Goal: Task Accomplishment & Management: Manage account settings

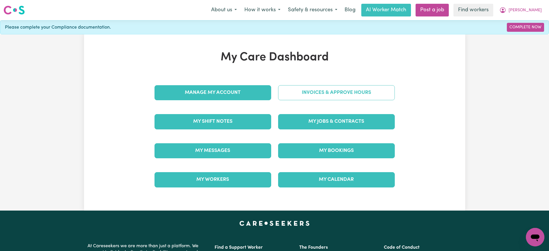
click at [310, 91] on link "Invoices & Approve Hours" at bounding box center [336, 92] width 117 height 15
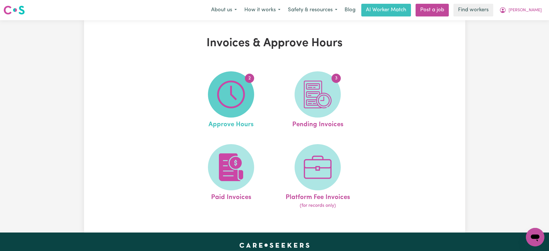
click at [248, 96] on span "2" at bounding box center [231, 94] width 46 height 46
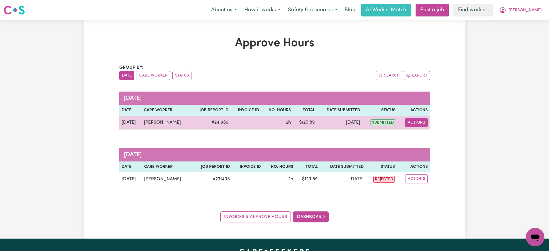
click at [417, 121] on button "Actions" at bounding box center [416, 122] width 23 height 9
click at [426, 135] on link "View Job Report" at bounding box center [430, 136] width 49 height 12
select select "pm"
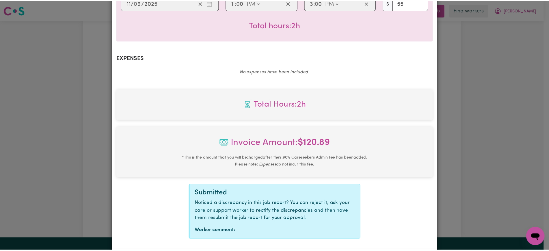
scroll to position [202, 0]
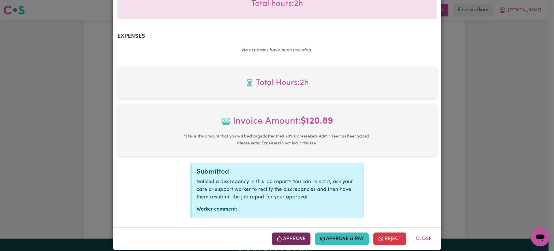
click at [306, 232] on button "Approve" at bounding box center [291, 238] width 39 height 13
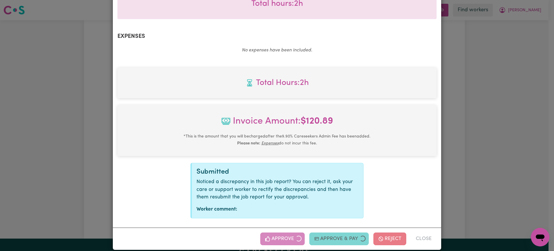
click at [528, 120] on div "Job Report # 241989 - [GEOGRAPHIC_DATA][PERSON_NAME] Summary Job report # 24198…" at bounding box center [277, 125] width 554 height 251
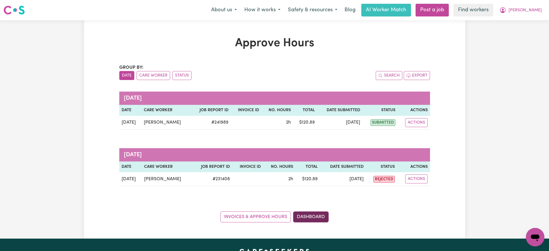
click at [319, 213] on link "Dashboard" at bounding box center [311, 216] width 36 height 11
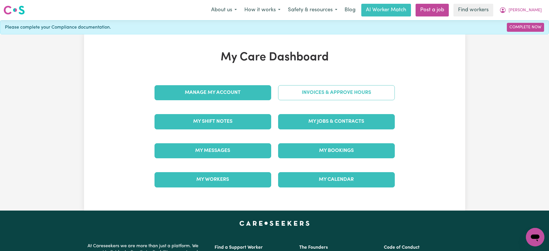
click at [314, 87] on link "Invoices & Approve Hours" at bounding box center [336, 92] width 117 height 15
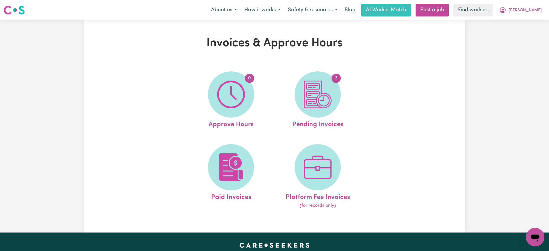
click at [325, 102] on img at bounding box center [318, 95] width 28 height 28
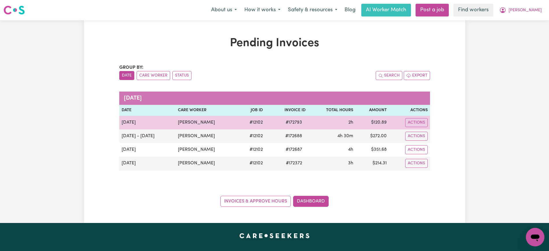
click at [285, 121] on span "# 172793" at bounding box center [293, 122] width 23 height 7
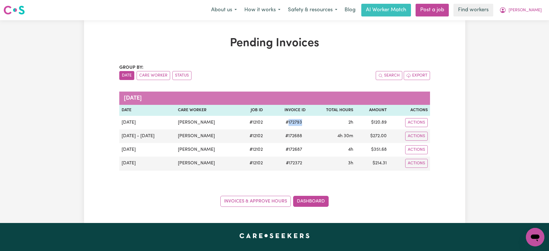
copy span "172793"
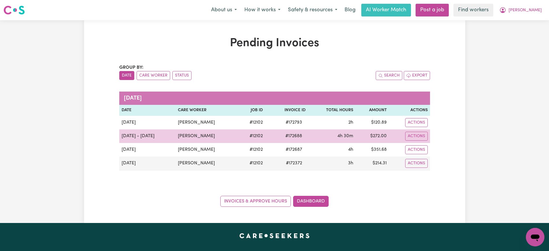
click at [289, 136] on span "# 172688" at bounding box center [294, 136] width 24 height 7
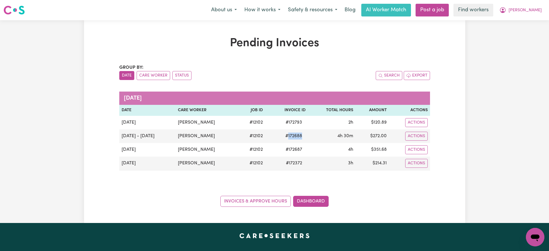
drag, startPoint x: 289, startPoint y: 136, endPoint x: 307, endPoint y: 104, distance: 36.8
click at [289, 136] on span "# 172688" at bounding box center [294, 136] width 24 height 7
copy span "172688"
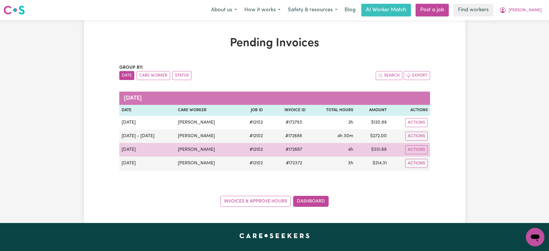
click at [290, 150] on span "# 172687" at bounding box center [293, 149] width 23 height 7
click at [285, 148] on span "# 172687" at bounding box center [293, 149] width 23 height 7
drag, startPoint x: 285, startPoint y: 148, endPoint x: 296, endPoint y: 145, distance: 11.8
click at [286, 148] on span "# 172687" at bounding box center [293, 149] width 23 height 7
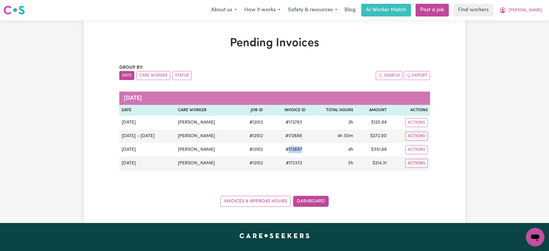
copy span "172687"
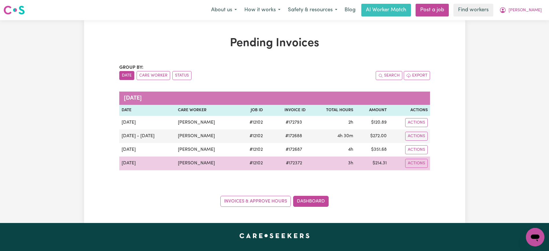
click at [293, 160] on span "# 172372" at bounding box center [293, 163] width 23 height 7
click at [292, 162] on span "# 172372" at bounding box center [293, 163] width 23 height 7
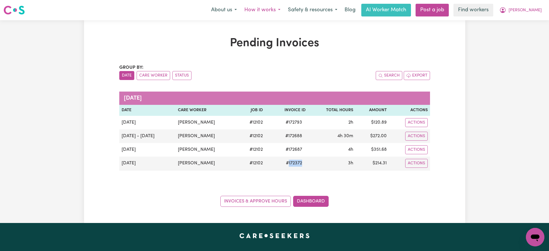
copy span "172372"
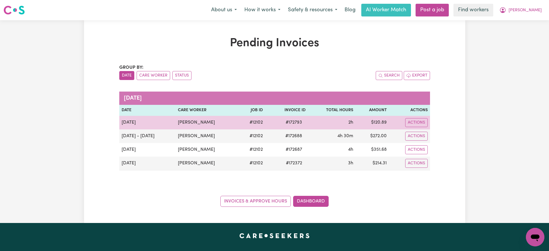
click at [290, 121] on span "# 172793" at bounding box center [293, 122] width 23 height 7
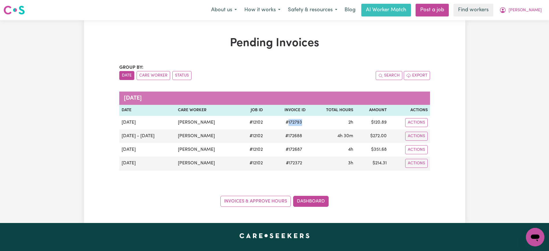
copy span "172793"
click at [506, 9] on icon "My Account" at bounding box center [502, 10] width 7 height 7
click at [514, 33] on link "Logout" at bounding box center [522, 33] width 46 height 11
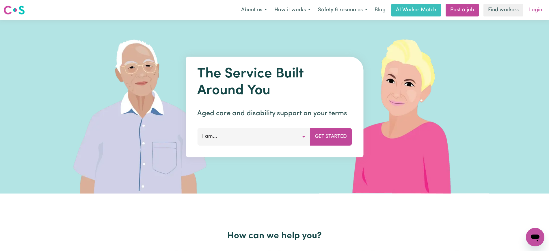
click at [534, 6] on link "Login" at bounding box center [535, 10] width 20 height 13
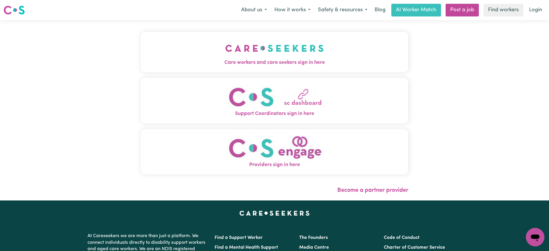
click at [312, 61] on span "Care workers and care seekers sign in here" at bounding box center [275, 63] width 268 height 8
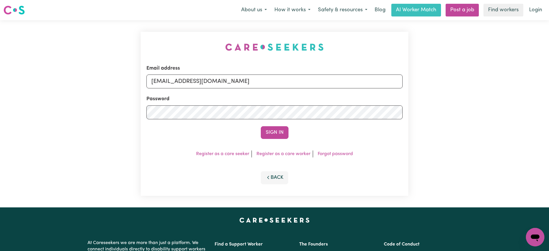
click at [186, 40] on div "Email address [EMAIL_ADDRESS][DOMAIN_NAME] Password Sign In Register as a care …" at bounding box center [274, 113] width 275 height 187
drag, startPoint x: 186, startPoint y: 79, endPoint x: 451, endPoint y: 79, distance: 265.6
click at [451, 79] on div "Email address [EMAIL_ADDRESS][DOMAIN_NAME] Password Sign In Register as a care …" at bounding box center [274, 113] width 549 height 187
type input "[EMAIL_ADDRESS][DOMAIN_NAME]"
click at [261, 126] on button "Sign In" at bounding box center [275, 132] width 28 height 13
